Goal: Information Seeking & Learning: Learn about a topic

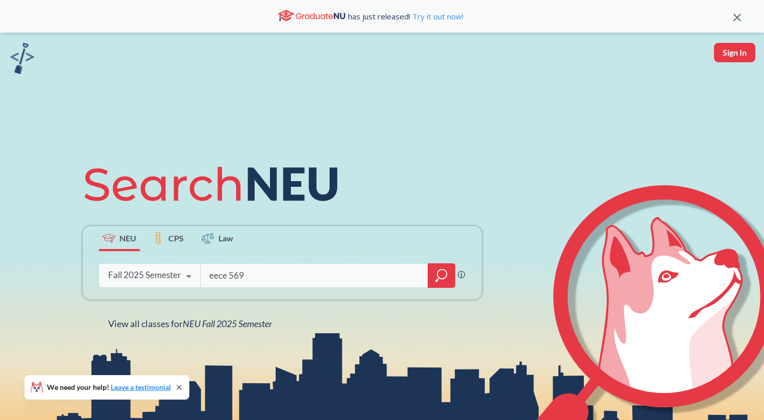
type input "eece 5699"
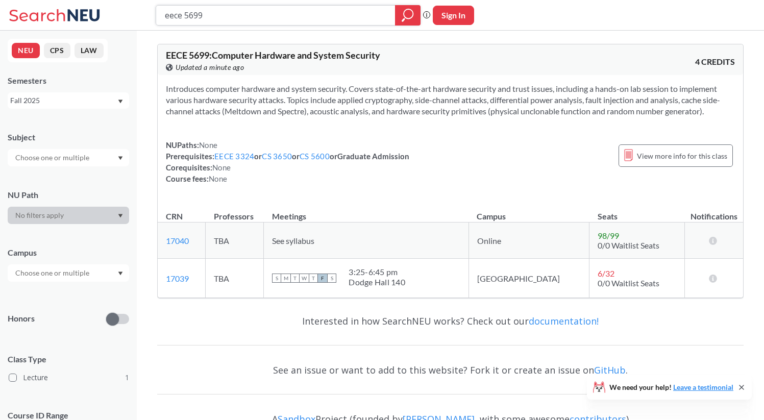
click at [220, 15] on input "eece 5699" at bounding box center [276, 15] width 224 height 17
click at [220, 16] on input "eece 5699" at bounding box center [276, 15] width 224 height 17
type input "cy 5200"
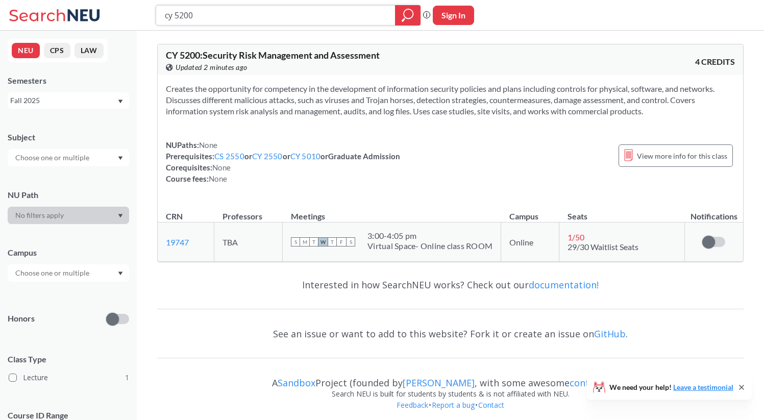
click at [222, 10] on input "cy 5200" at bounding box center [276, 15] width 224 height 17
type input "ie 7274"
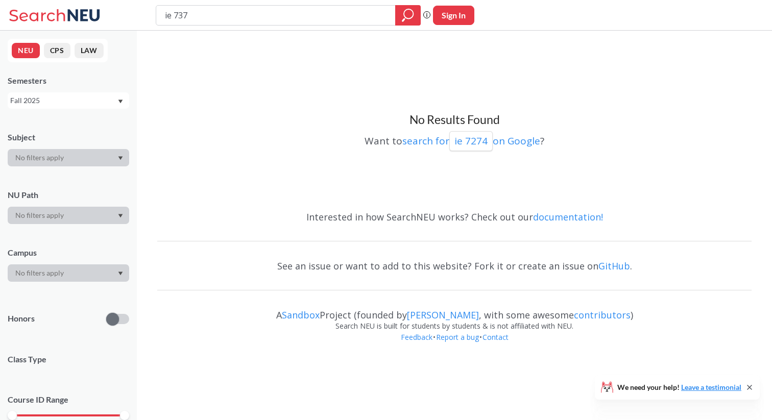
type input "ie 7374"
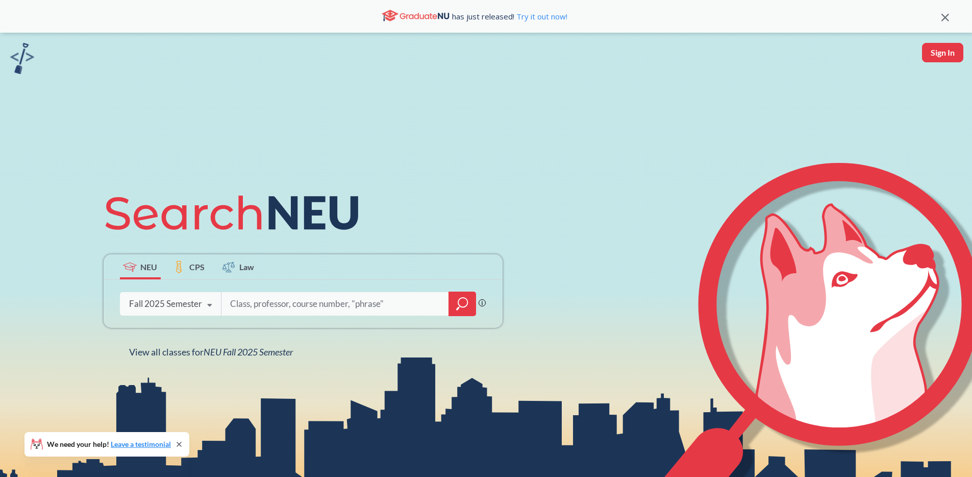
click at [324, 305] on input "search" at bounding box center [335, 303] width 212 height 21
type input "cs 5600"
